Goal: Transaction & Acquisition: Purchase product/service

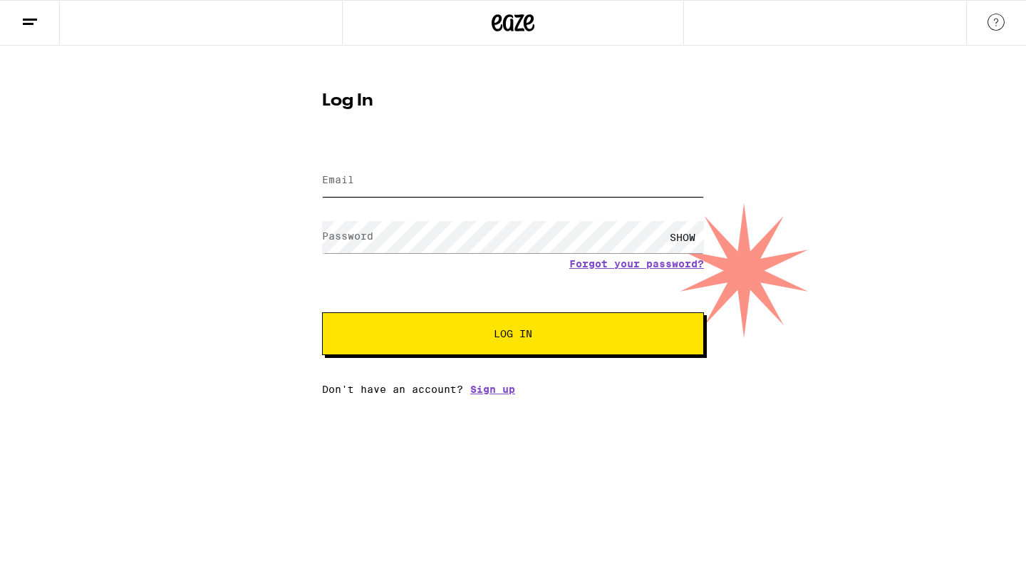
type input "msterling212@gmail.com"
click at [447, 323] on button "Log In" at bounding box center [513, 333] width 382 height 43
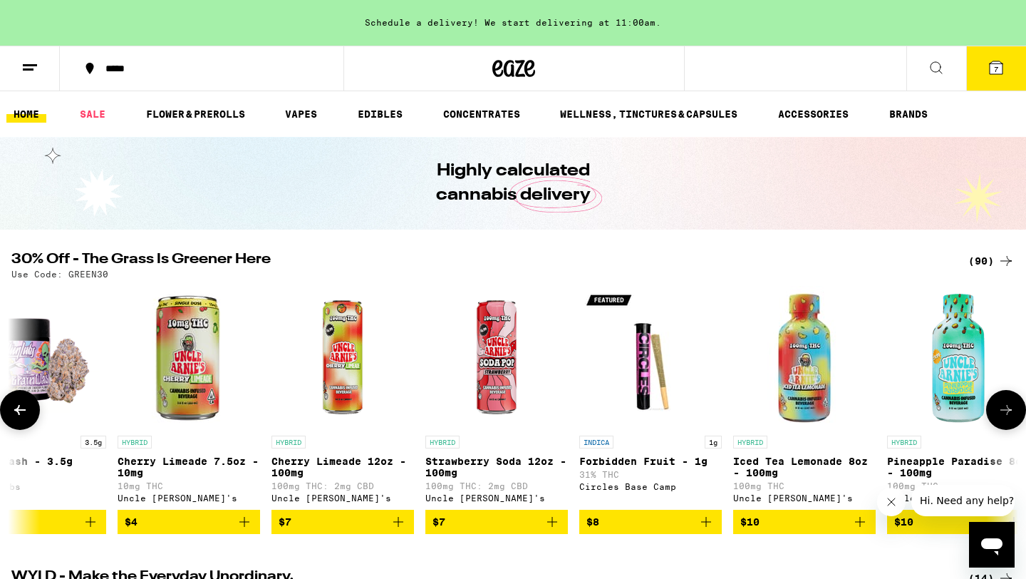
scroll to position [0, 332]
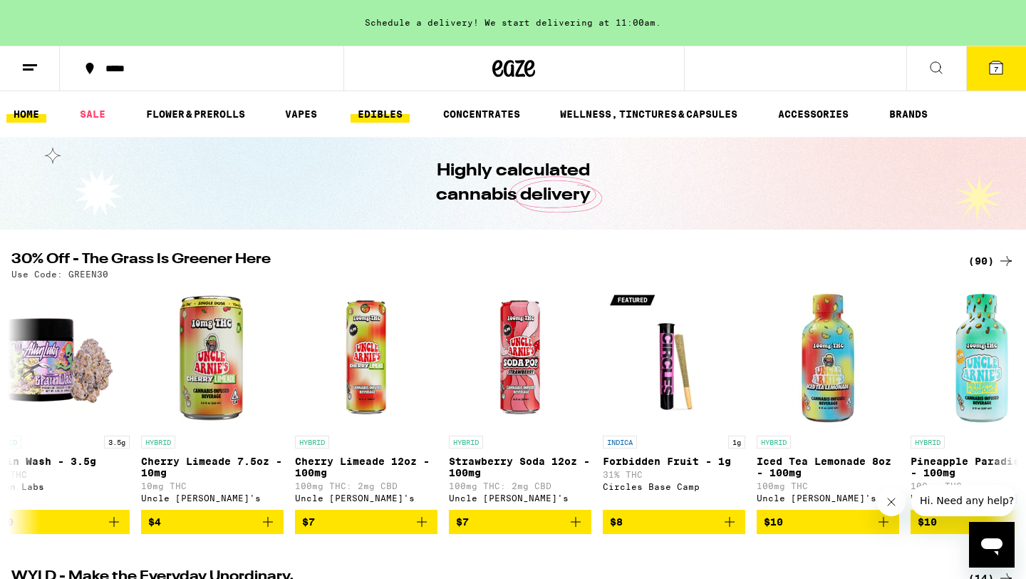
click at [382, 108] on link "EDIBLES" at bounding box center [380, 113] width 59 height 17
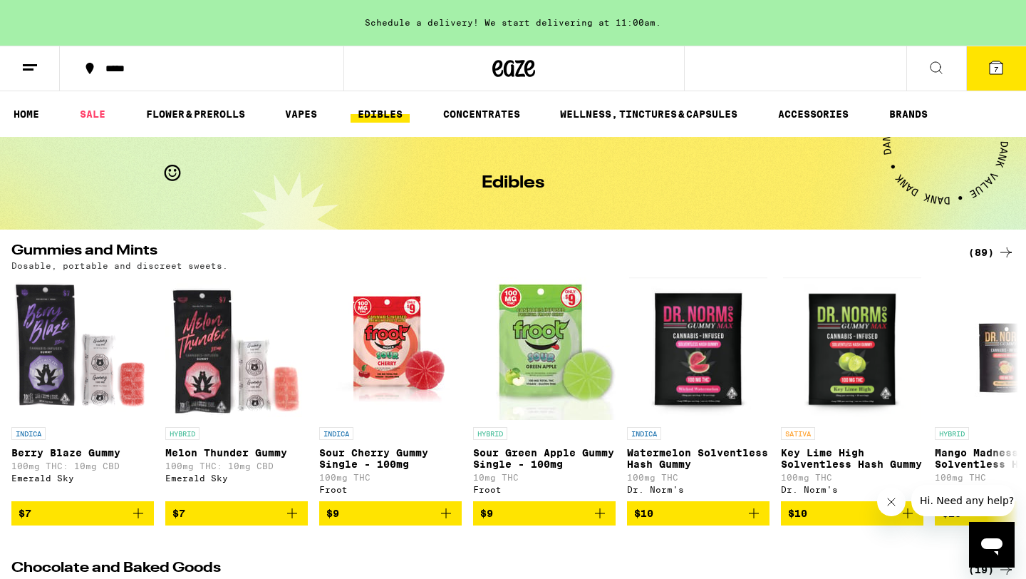
click at [991, 252] on div "(89)" at bounding box center [991, 252] width 46 height 17
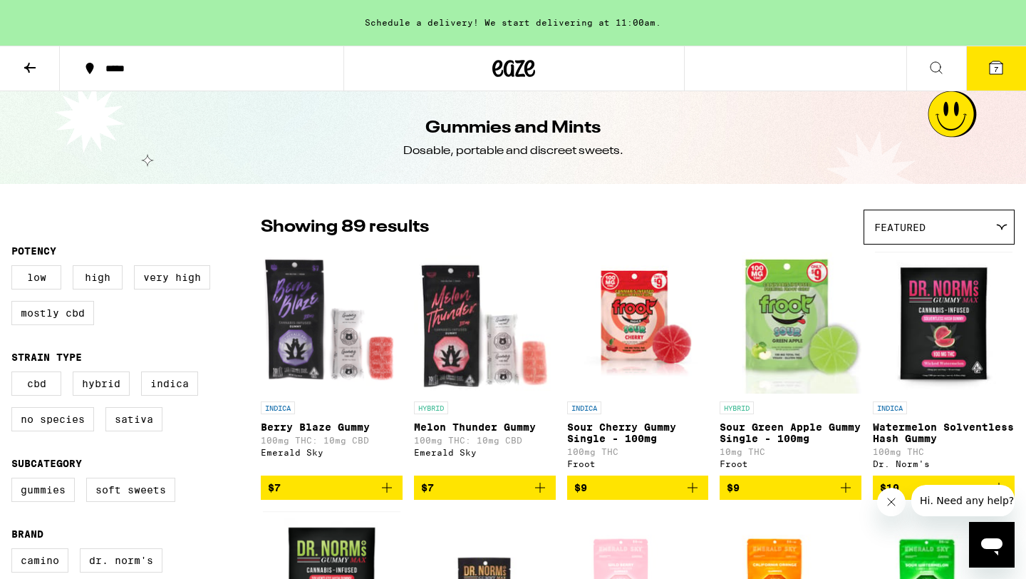
click at [913, 227] on span "Featured" at bounding box center [899, 227] width 51 height 11
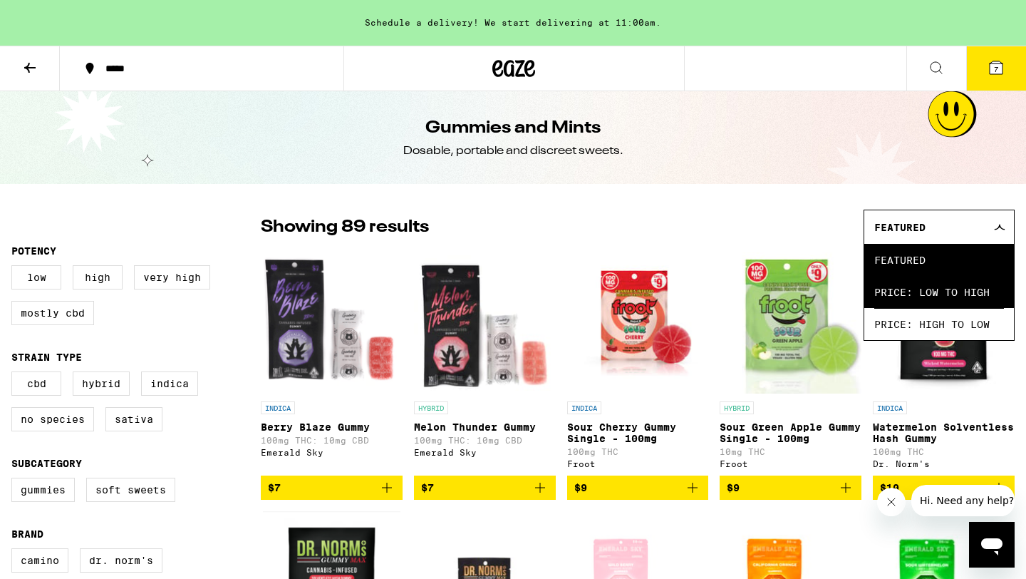
click at [914, 293] on span "Price: Low to High" at bounding box center [939, 292] width 130 height 32
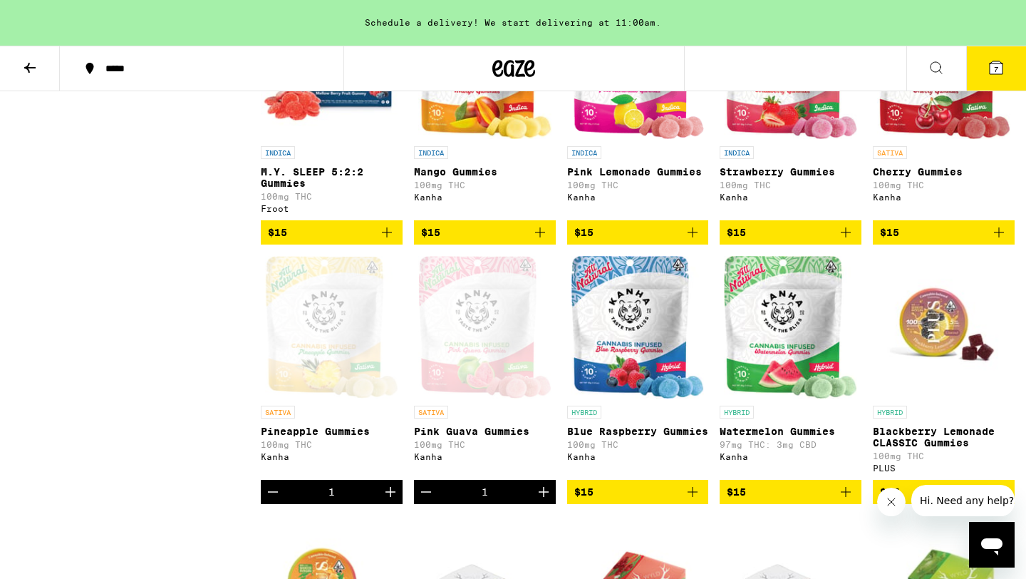
scroll to position [1037, 0]
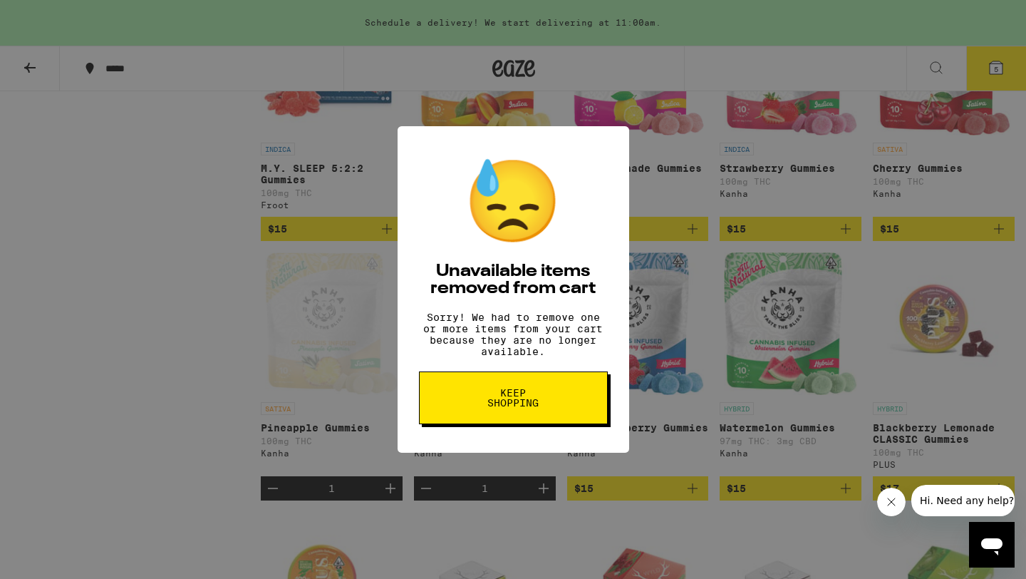
click at [562, 394] on button "Keep Shopping" at bounding box center [513, 397] width 189 height 53
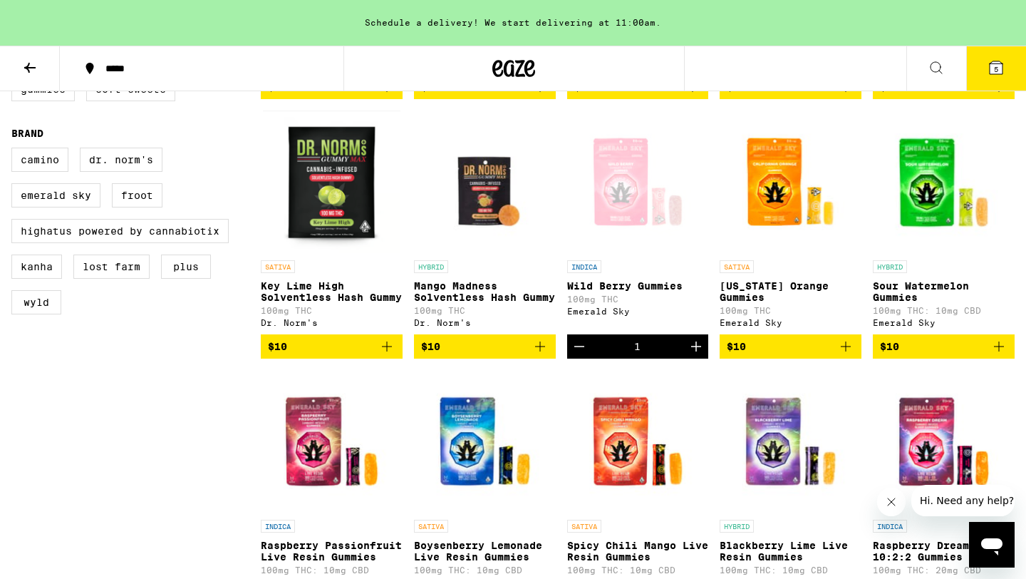
scroll to position [195, 0]
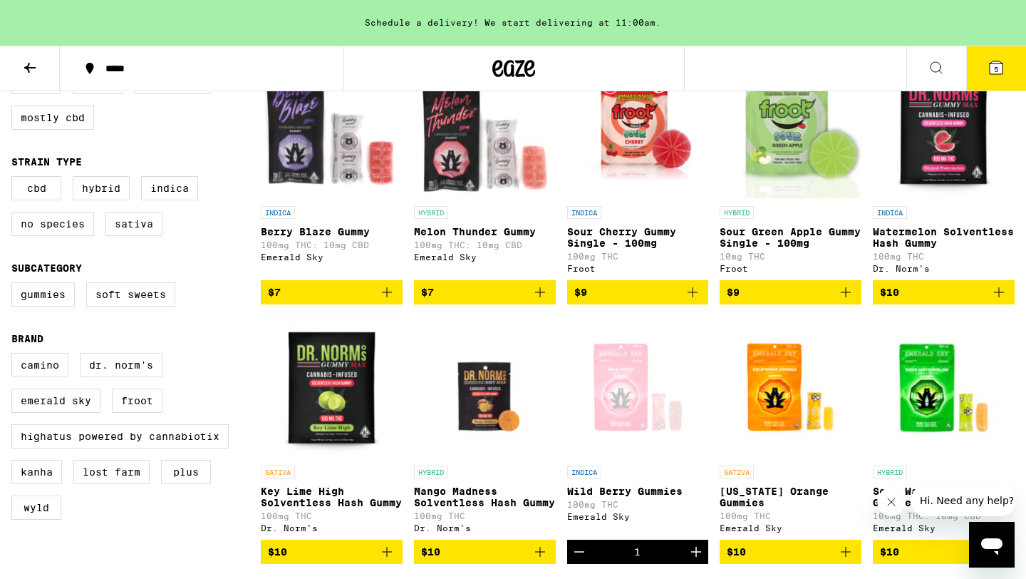
click at [22, 66] on icon at bounding box center [29, 67] width 17 height 17
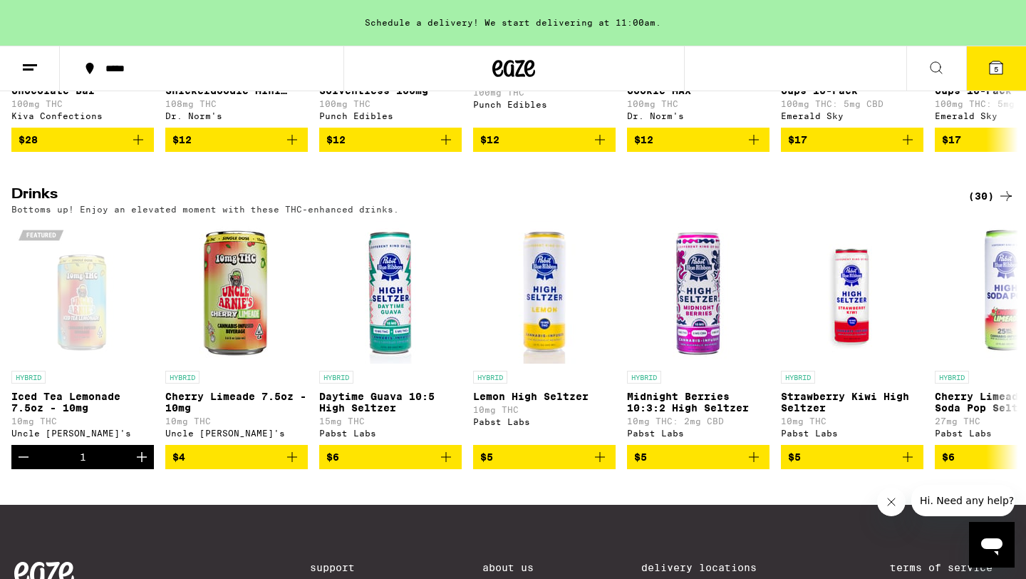
click at [999, 205] on icon at bounding box center [1006, 195] width 17 height 17
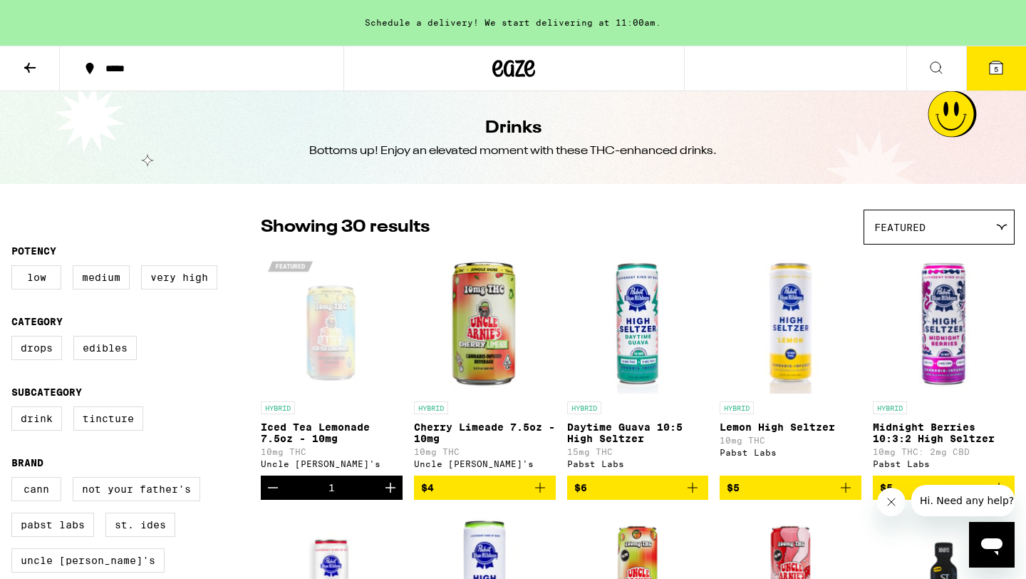
click at [915, 226] on span "Featured" at bounding box center [899, 227] width 51 height 11
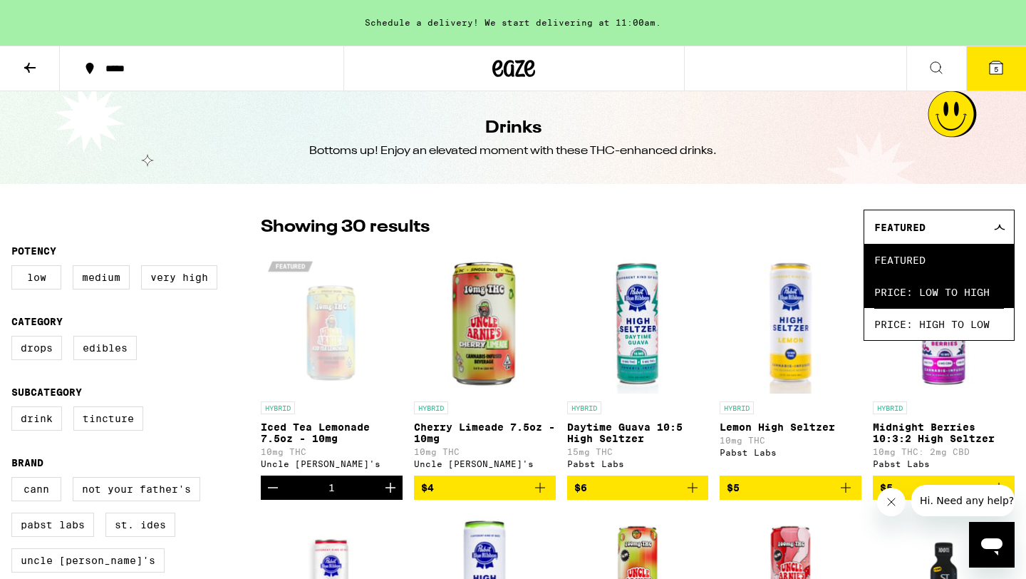
click at [906, 296] on span "Price: Low to High" at bounding box center [939, 292] width 130 height 32
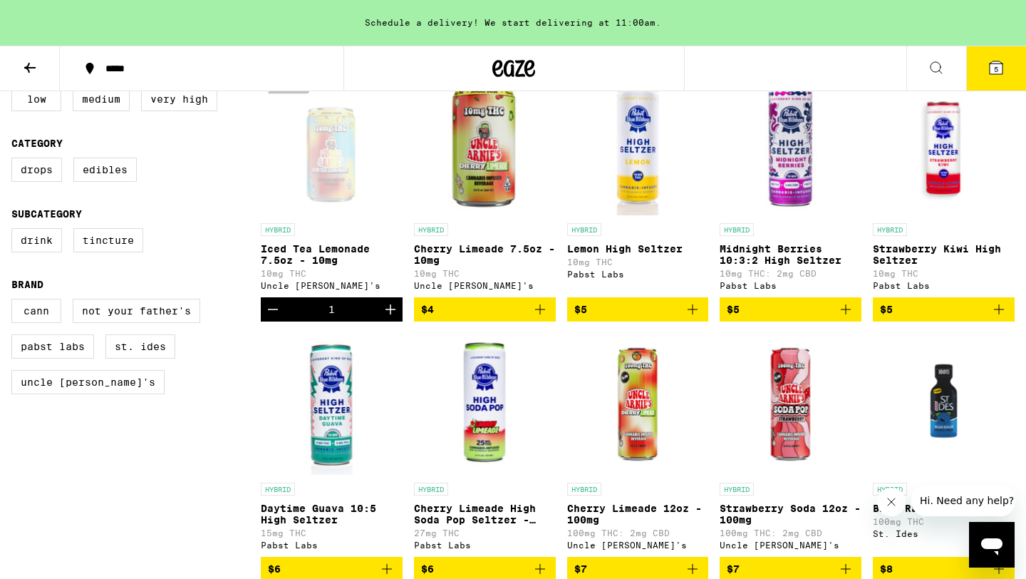
scroll to position [259, 0]
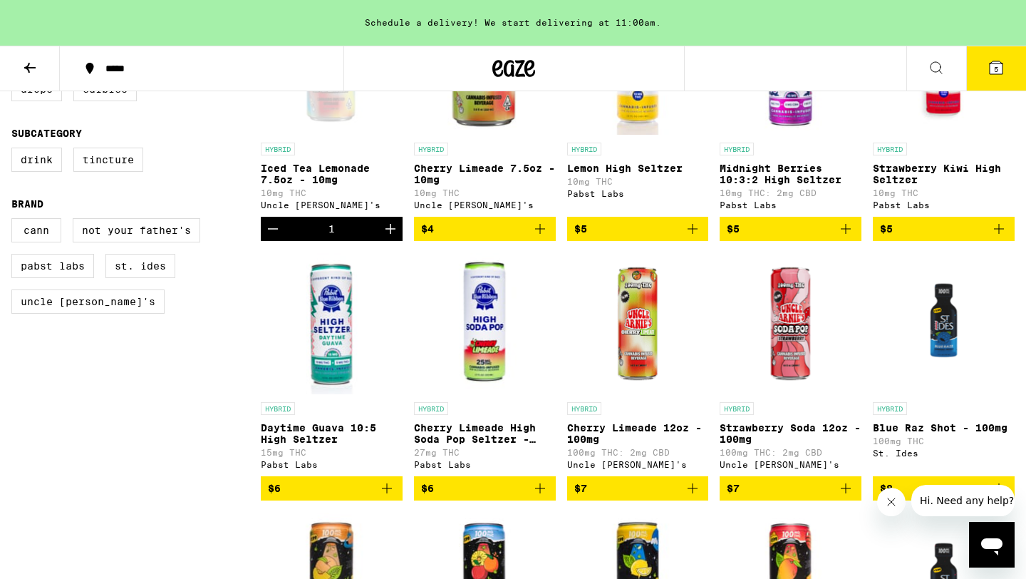
click at [782, 319] on img "Open page for Strawberry Soda 12oz - 100mg from Uncle Arnie's" at bounding box center [791, 323] width 142 height 143
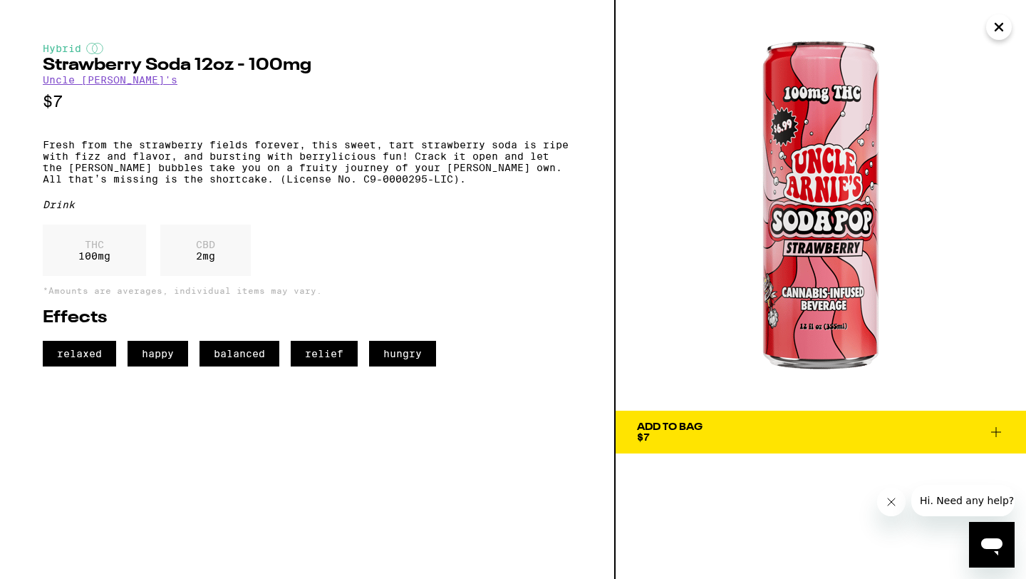
click at [996, 35] on icon "Close" at bounding box center [998, 26] width 17 height 21
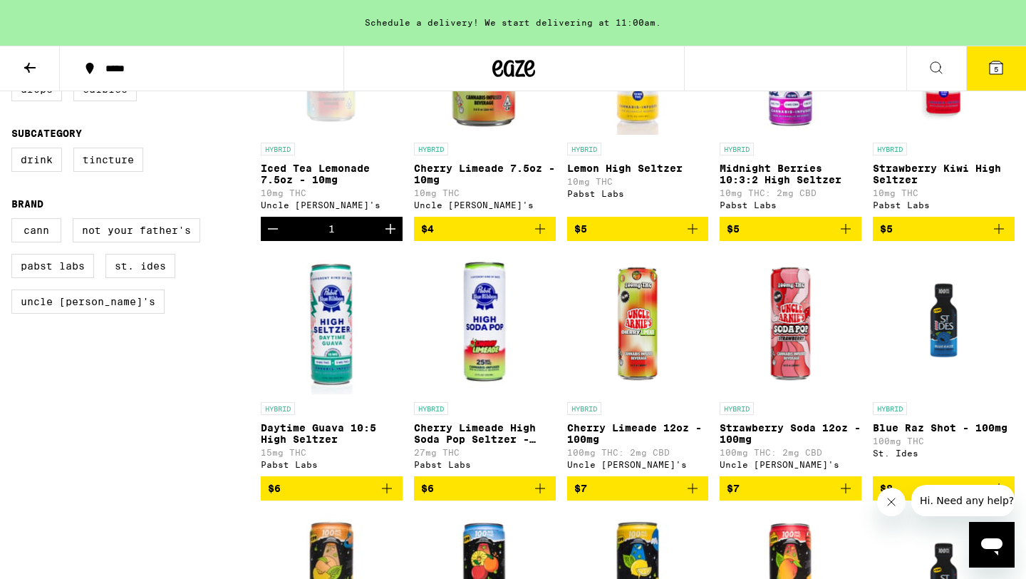
click at [997, 68] on span "5" at bounding box center [996, 69] width 4 height 9
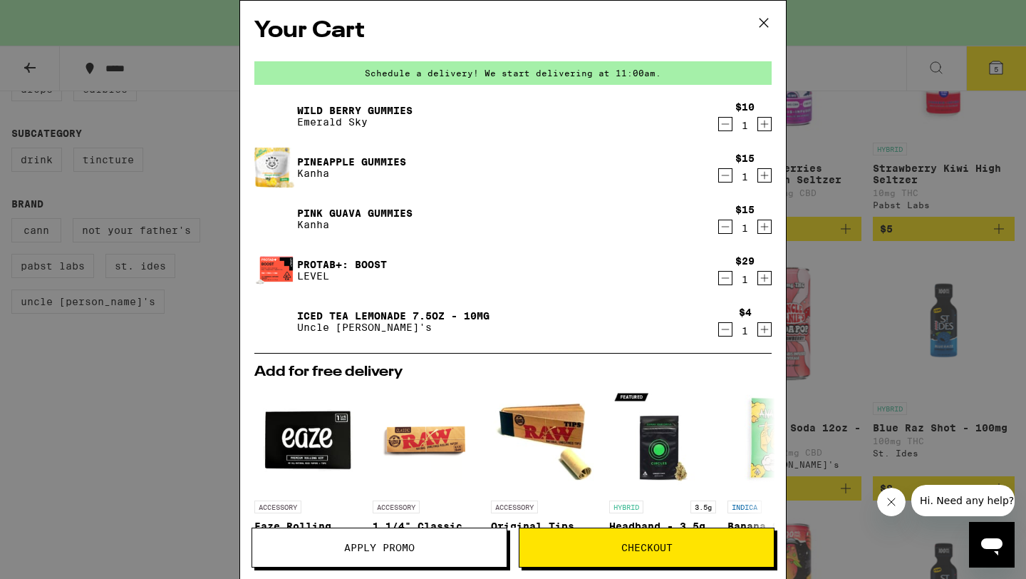
click at [759, 23] on icon at bounding box center [763, 22] width 21 height 21
